Goal: Book appointment/travel/reservation

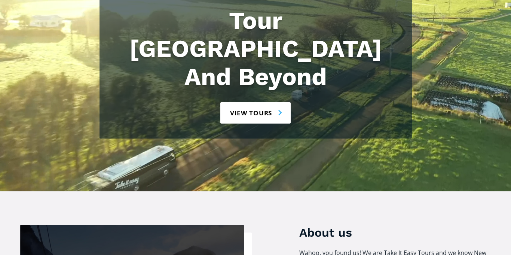
scroll to position [144, 0]
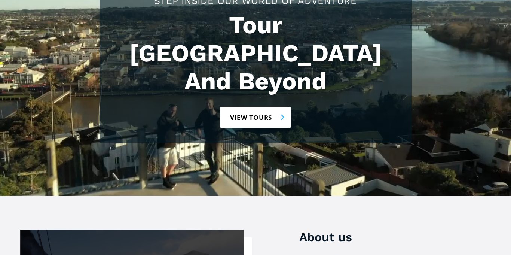
click at [255, 107] on link "View tours" at bounding box center [255, 117] width 71 height 21
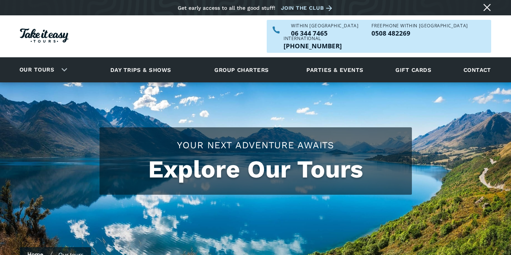
checkbox input "true"
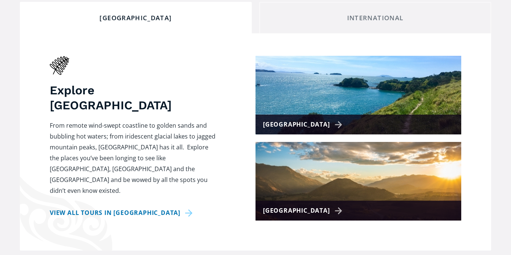
scroll to position [296, 0]
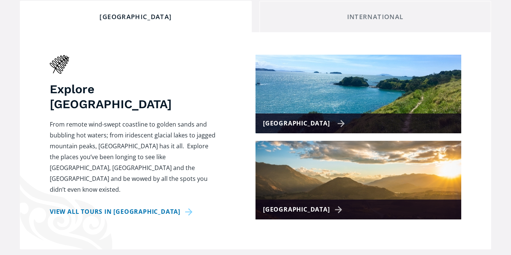
click at [328, 113] on div "[GEOGRAPHIC_DATA]" at bounding box center [358, 123] width 206 height 20
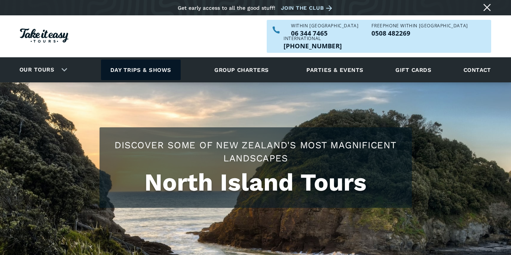
click at [128, 59] on link "Day trips & shows" at bounding box center [141, 69] width 80 height 21
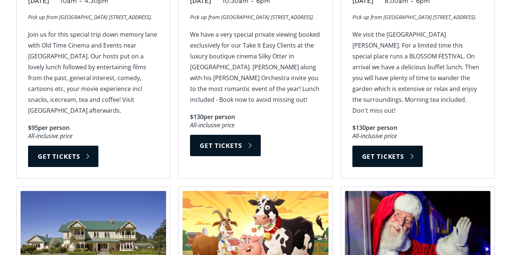
scroll to position [698, 0]
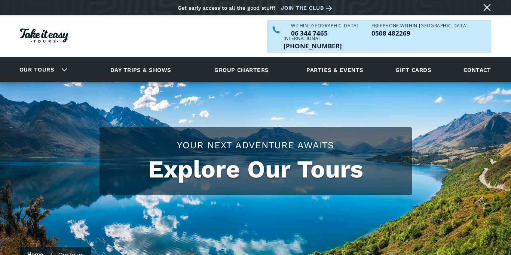
scroll to position [296, 0]
